Goal: Transaction & Acquisition: Purchase product/service

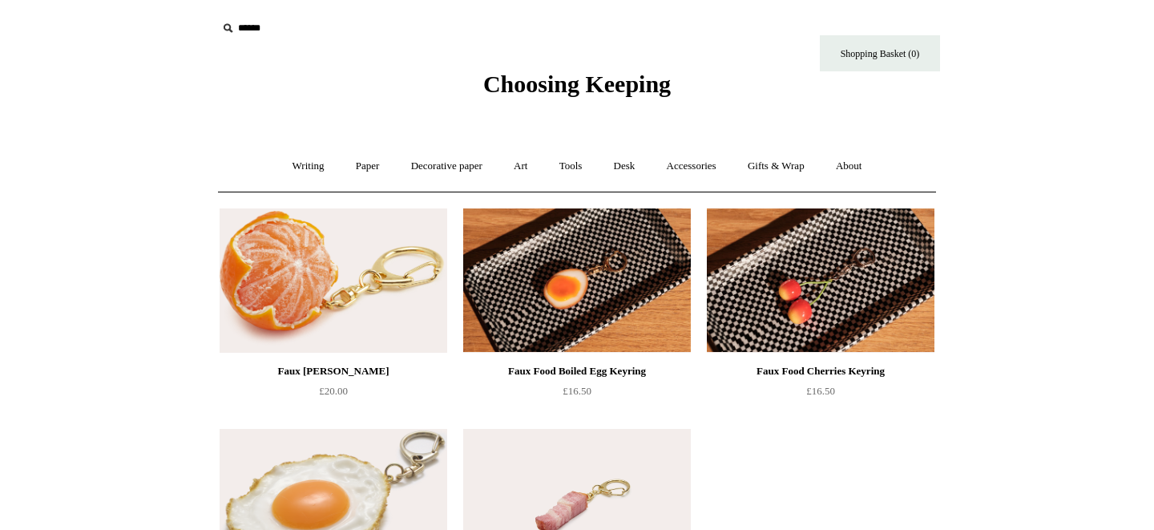
click at [246, 31] on input "text" at bounding box center [315, 29] width 197 height 30
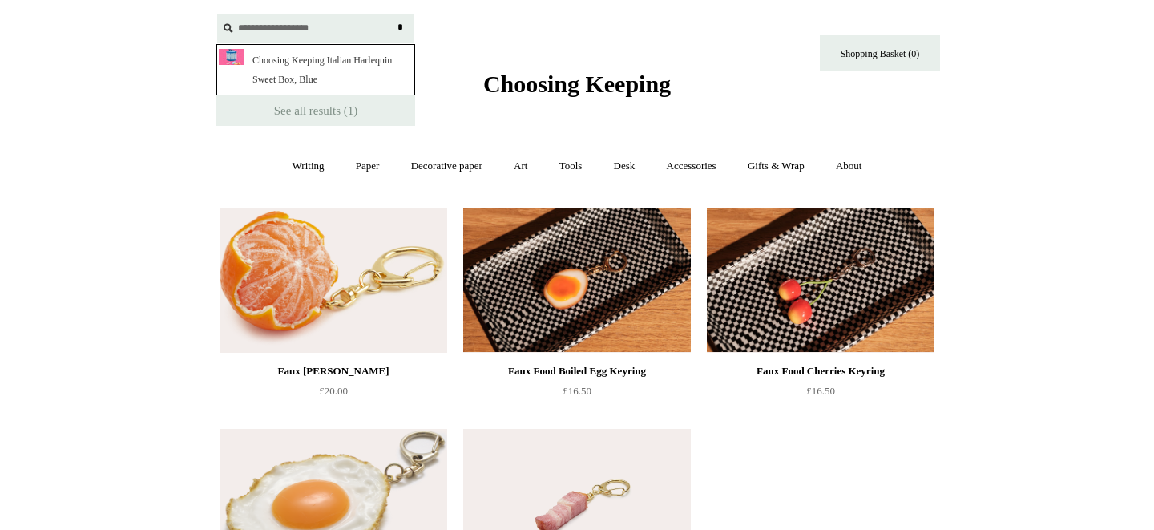
type input "**********"
click at [392, 14] on input "*" at bounding box center [400, 28] width 16 height 28
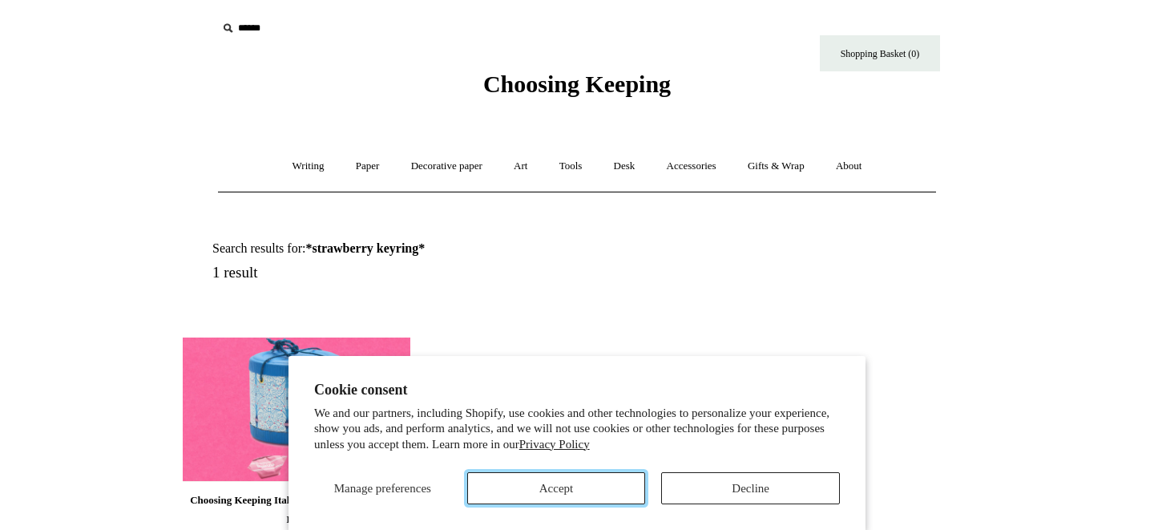
click at [599, 489] on button "Accept" at bounding box center [556, 488] width 179 height 32
